Goal: Check status

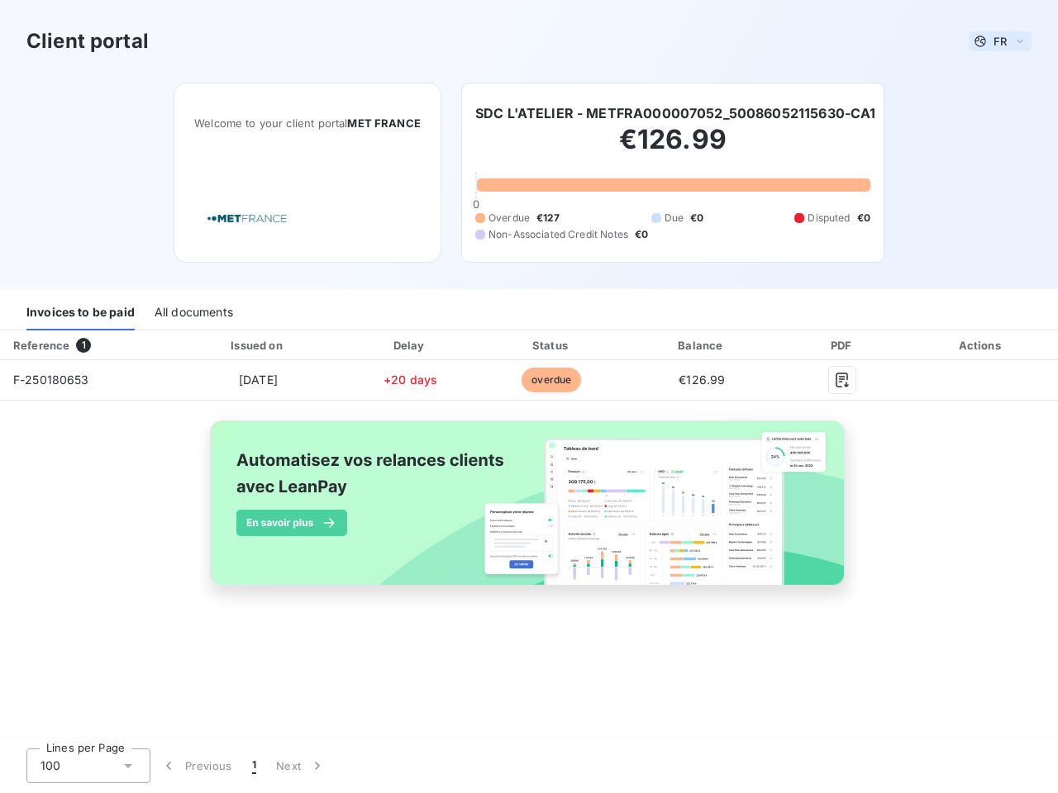
click at [1000, 41] on span "FR" at bounding box center [999, 41] width 13 height 13
click at [676, 113] on h6 "SDC L'ATELIER - METFRA000007052_50086052115630-CA1" at bounding box center [675, 113] width 401 height 20
click at [80, 313] on div "Invoices to be paid" at bounding box center [80, 313] width 108 height 35
click at [193, 313] on div "All documents" at bounding box center [194, 313] width 79 height 35
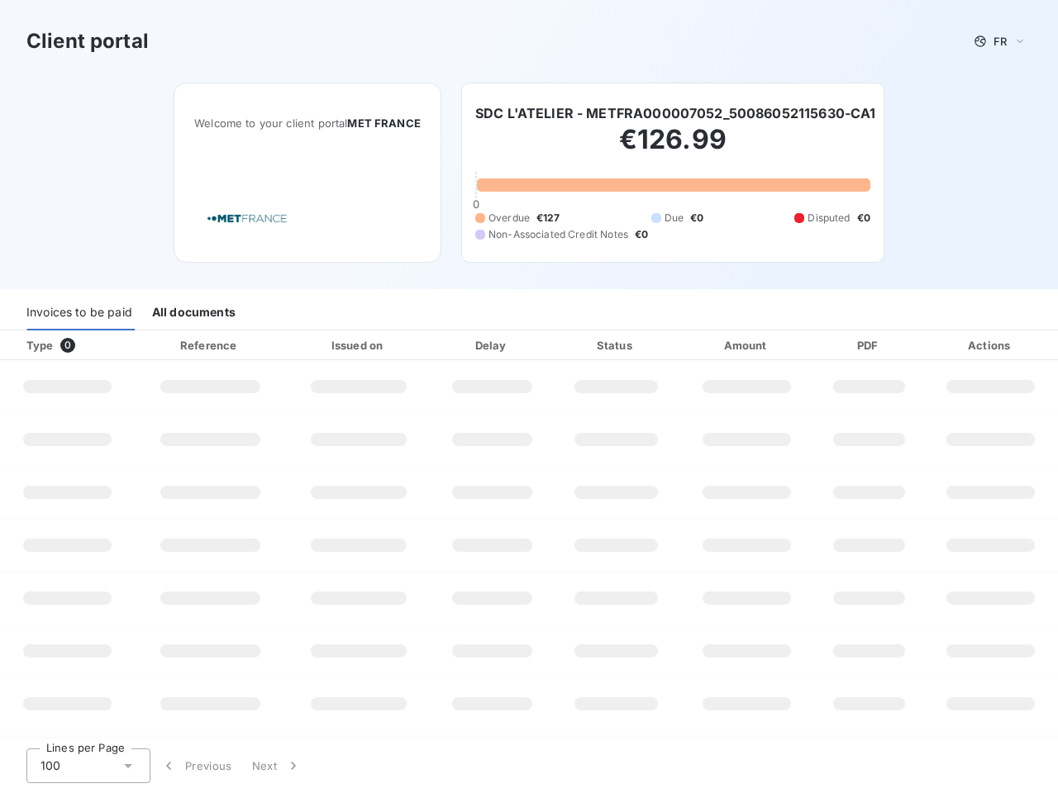
click at [87, 345] on div "Type 0" at bounding box center [74, 345] width 114 height 17
click at [257, 345] on div at bounding box center [261, 345] width 17 height 17
click at [410, 345] on div at bounding box center [407, 345] width 17 height 17
click at [556, 345] on div "Status" at bounding box center [616, 345] width 120 height 17
click at [702, 345] on div "Amount" at bounding box center [747, 345] width 129 height 17
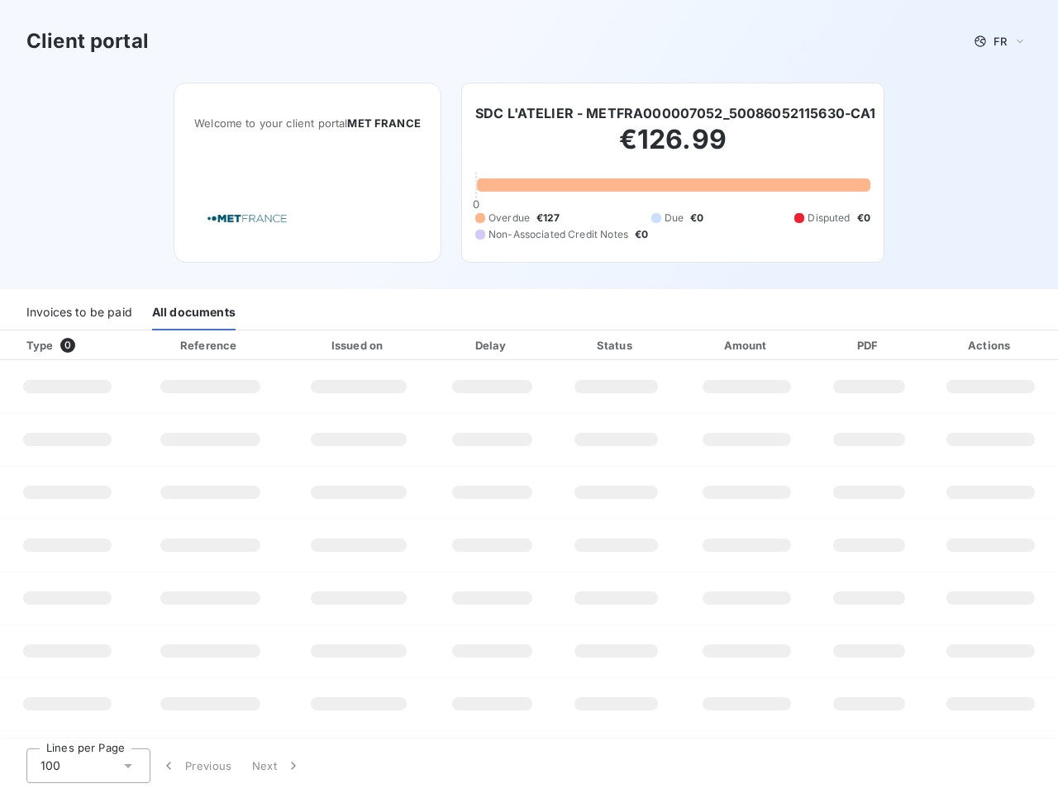
click at [842, 345] on div "PDF" at bounding box center [868, 345] width 102 height 17
